Goal: Transaction & Acquisition: Purchase product/service

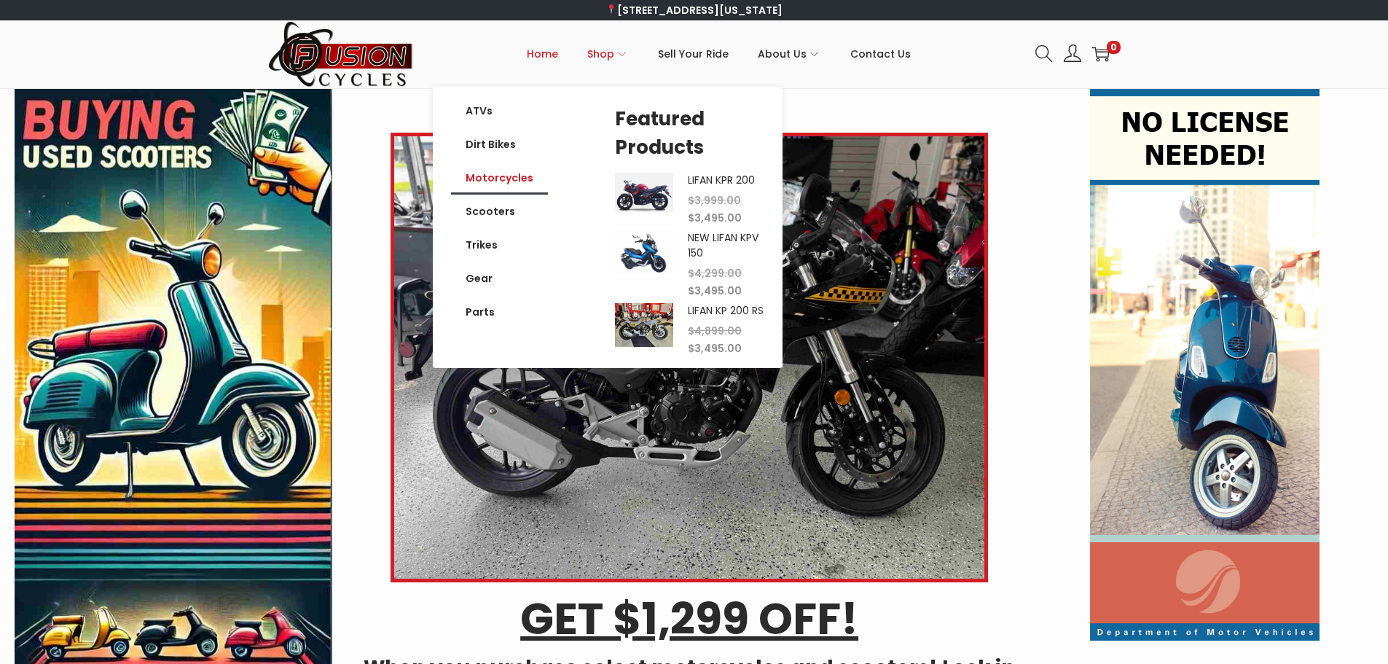
click at [493, 183] on link "Motorcycles" at bounding box center [499, 178] width 97 height 34
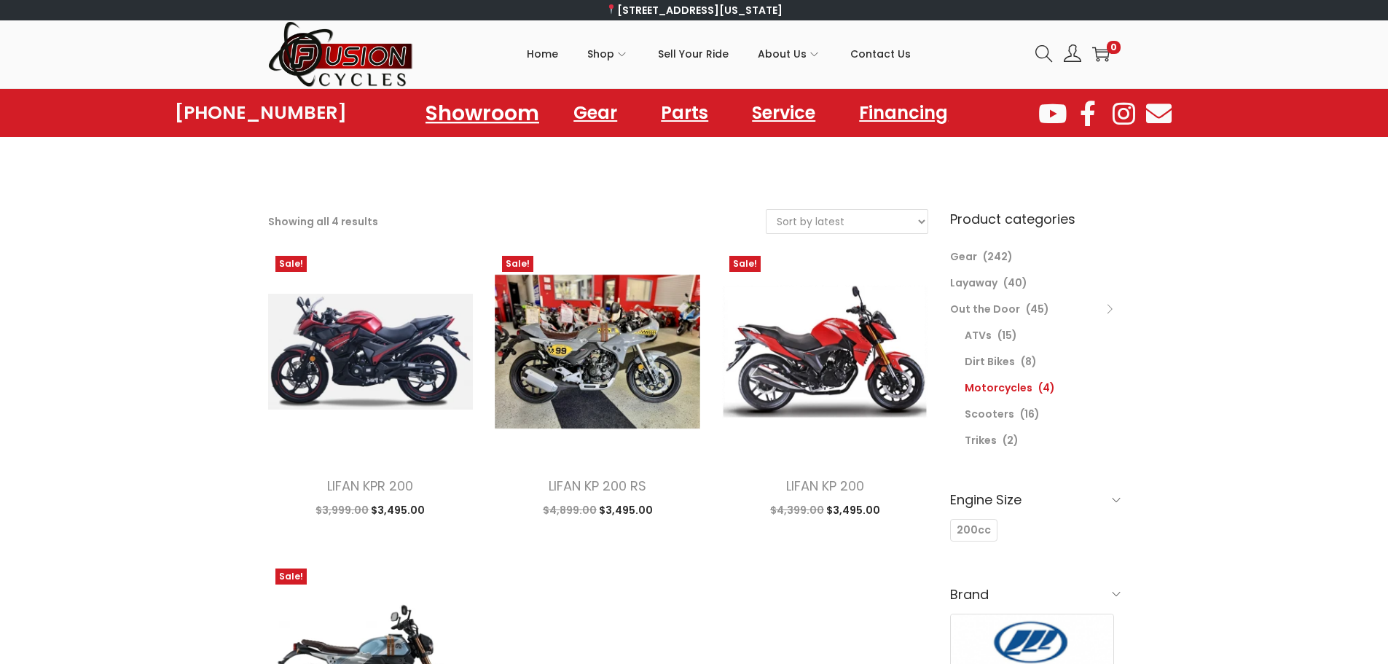
click at [472, 119] on link "Showroom" at bounding box center [482, 113] width 149 height 40
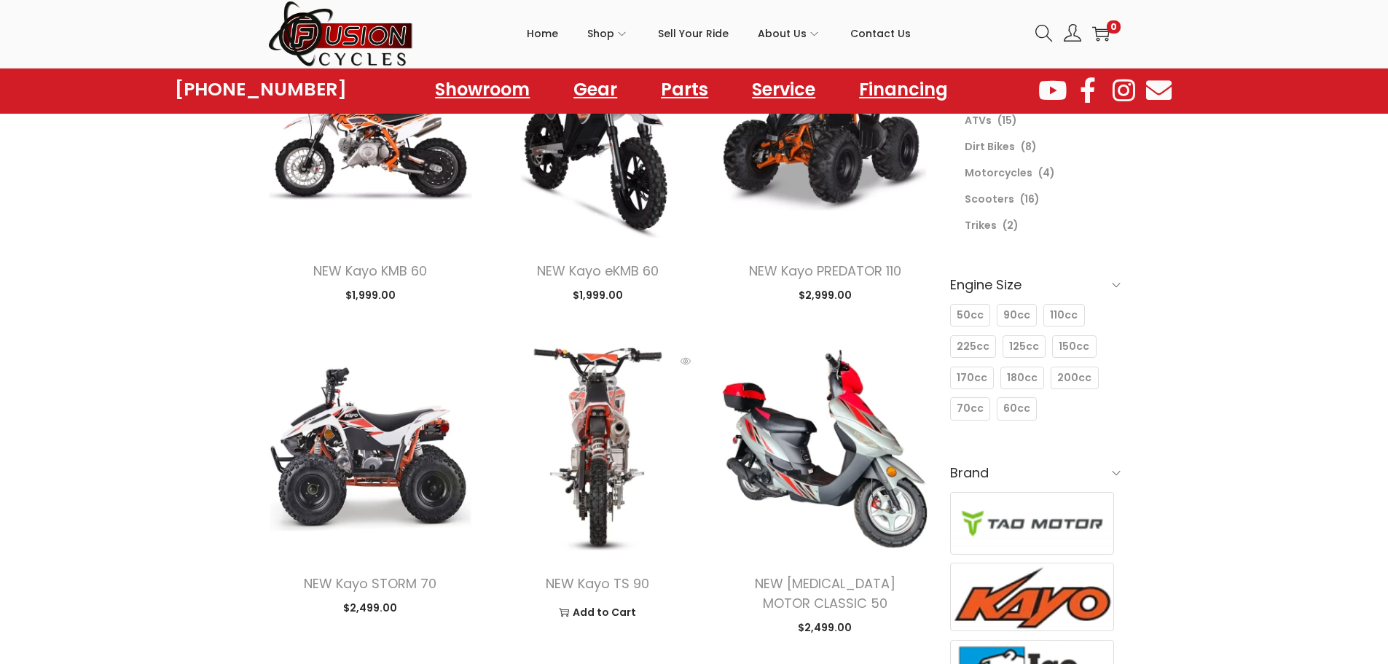
scroll to position [146, 0]
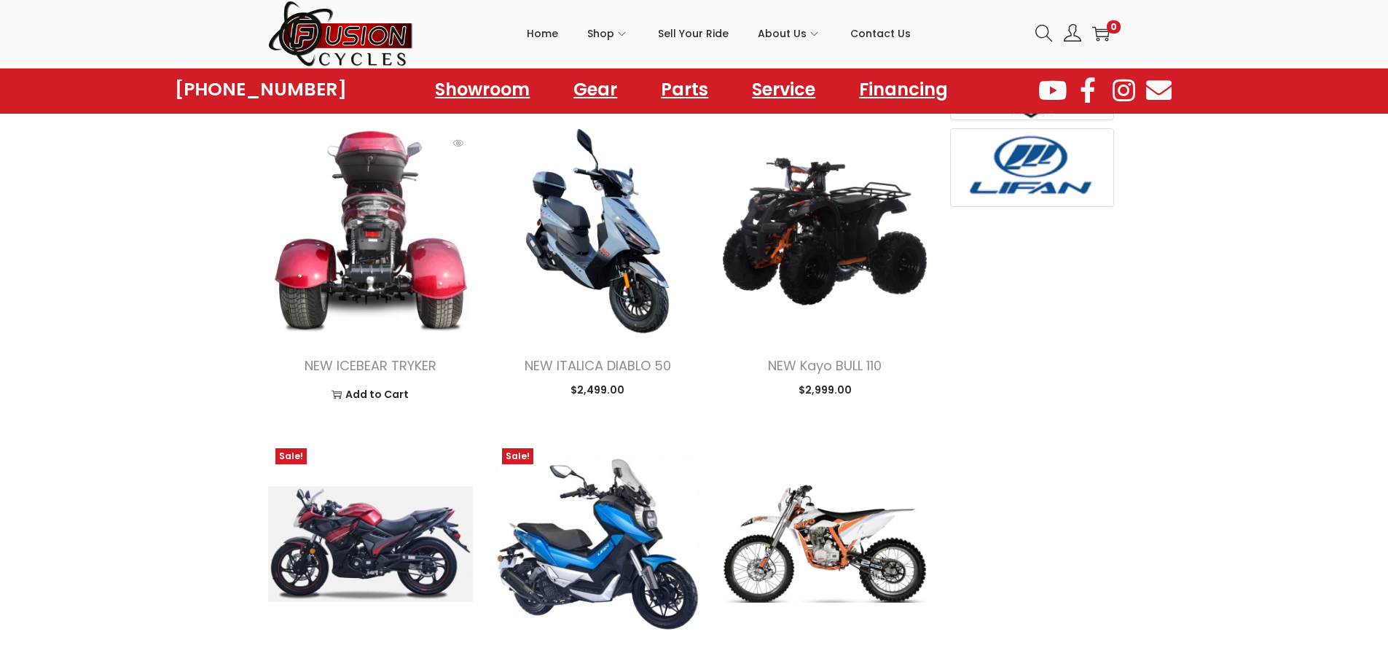
scroll to position [813, 0]
